Goal: Task Accomplishment & Management: Manage account settings

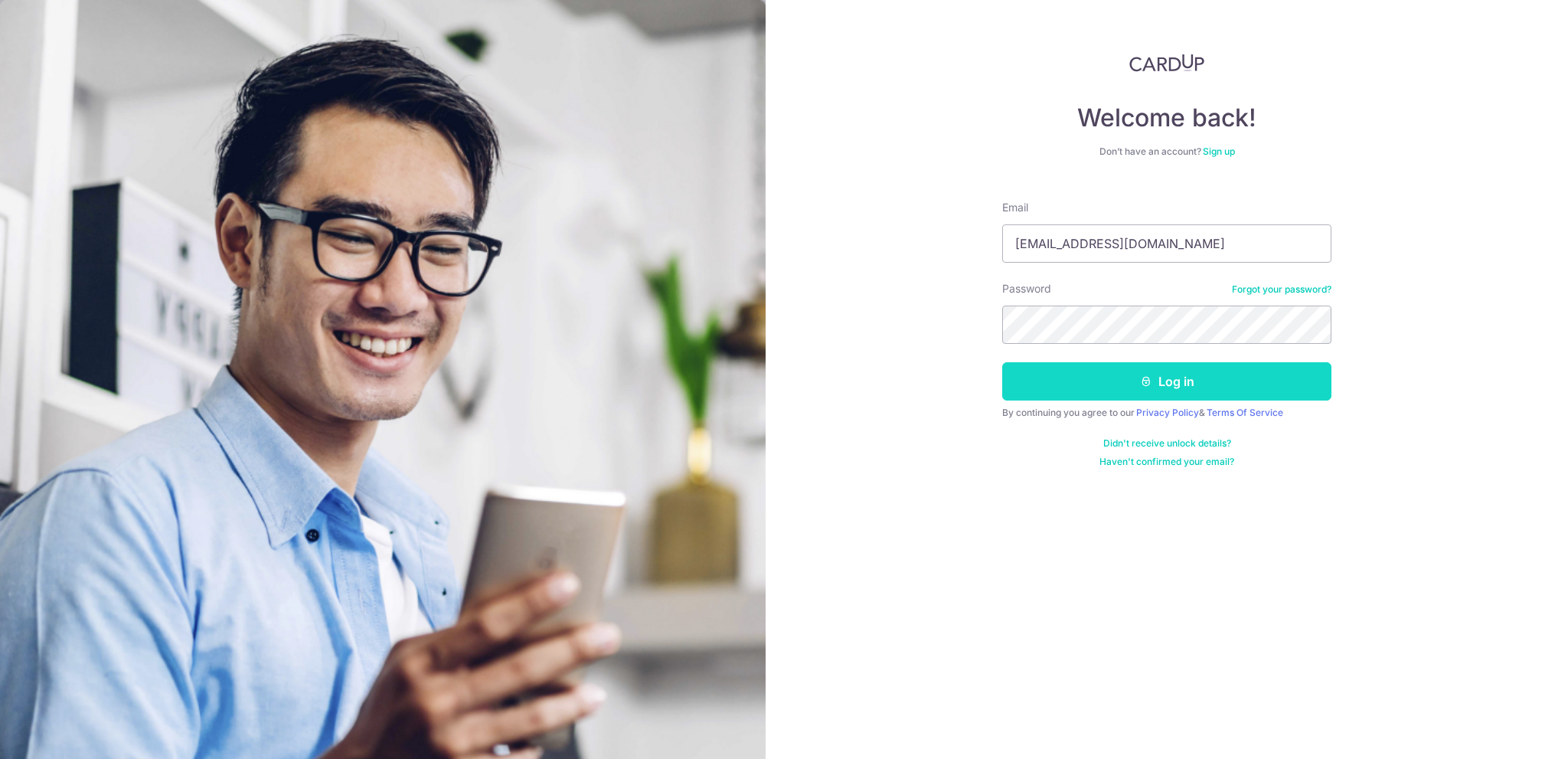
click at [1221, 386] on button "Log in" at bounding box center [1166, 381] width 329 height 38
